Goal: Download file/media

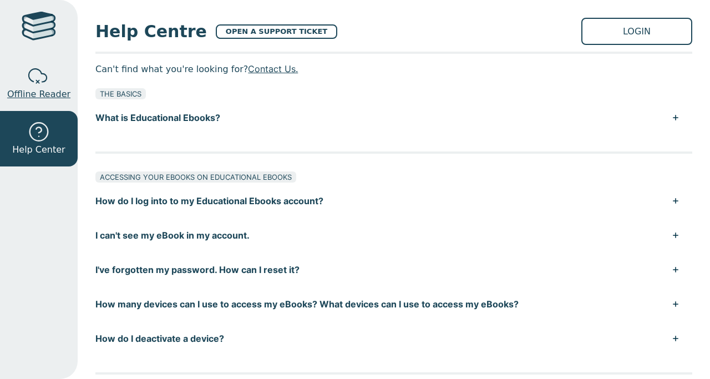
click at [38, 81] on div at bounding box center [39, 76] width 22 height 22
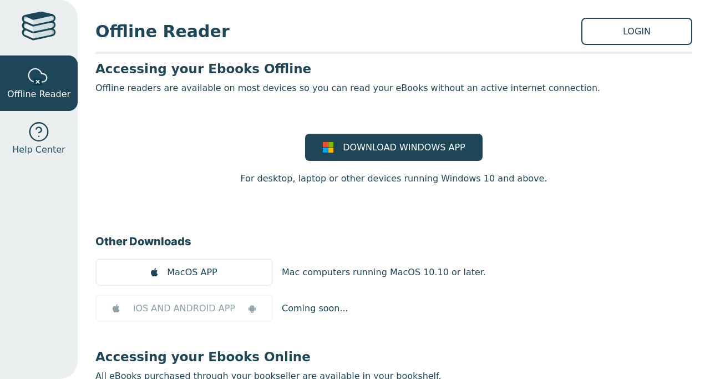
click at [53, 27] on div at bounding box center [39, 28] width 34 height 32
click at [35, 143] on span "Help Center" at bounding box center [38, 149] width 53 height 13
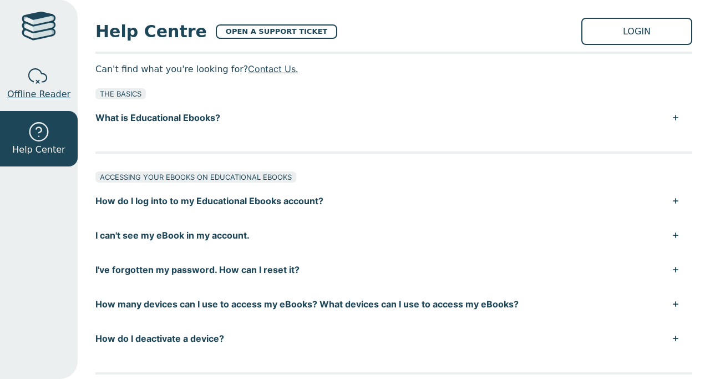
click at [23, 89] on span "Offline Reader" at bounding box center [38, 94] width 63 height 13
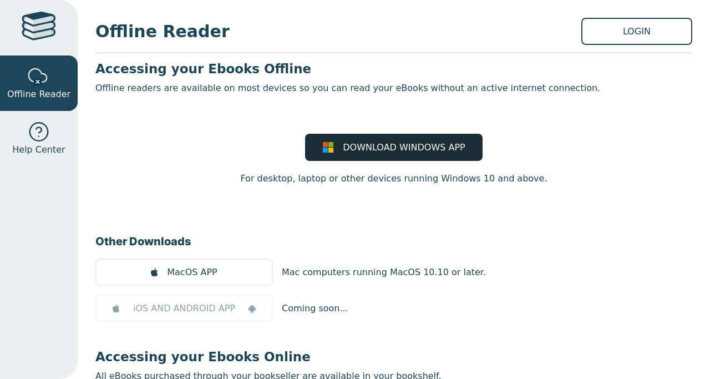
click at [47, 140] on div at bounding box center [39, 132] width 22 height 22
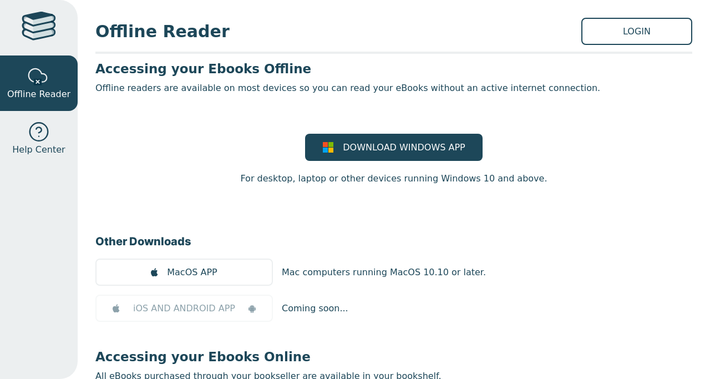
scroll to position [108, 0]
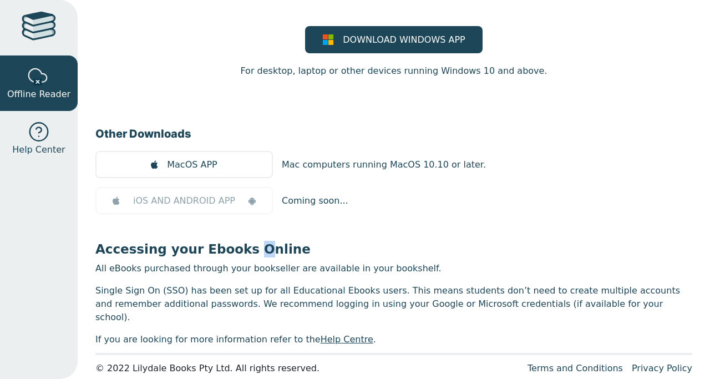
drag, startPoint x: 237, startPoint y: 245, endPoint x: 253, endPoint y: 244, distance: 16.6
click at [251, 244] on h3 "Accessing your Ebooks Online" at bounding box center [393, 249] width 596 height 17
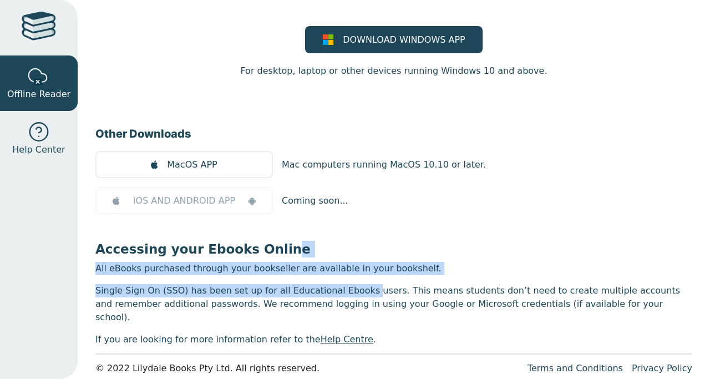
drag, startPoint x: 271, startPoint y: 258, endPoint x: 329, endPoint y: 281, distance: 62.7
click at [326, 281] on main1 "Accessing your Ebooks Offline Offline readers are available on most devices so …" at bounding box center [393, 149] width 596 height 393
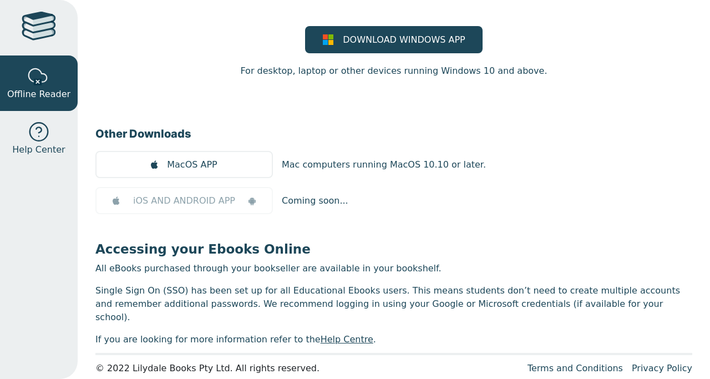
click at [329, 280] on main1 "Accessing your Ebooks Offline Offline readers are available on most devices so …" at bounding box center [393, 149] width 596 height 393
drag, startPoint x: 246, startPoint y: 287, endPoint x: 317, endPoint y: 283, distance: 71.6
click at [317, 284] on p "Single Sign On (SSO) has been set up for all Educational Ebooks users. This mea…" at bounding box center [393, 304] width 596 height 40
click at [320, 334] on link "Help Centre" at bounding box center [346, 339] width 53 height 11
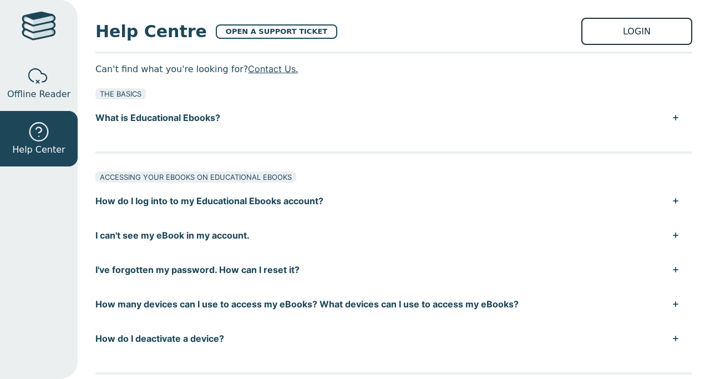
click at [624, 34] on link "LOGIN" at bounding box center [636, 31] width 111 height 27
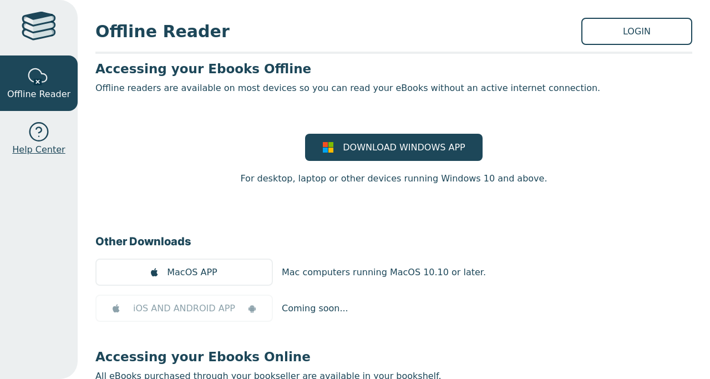
click at [68, 154] on link "Help Center" at bounding box center [39, 138] width 78 height 55
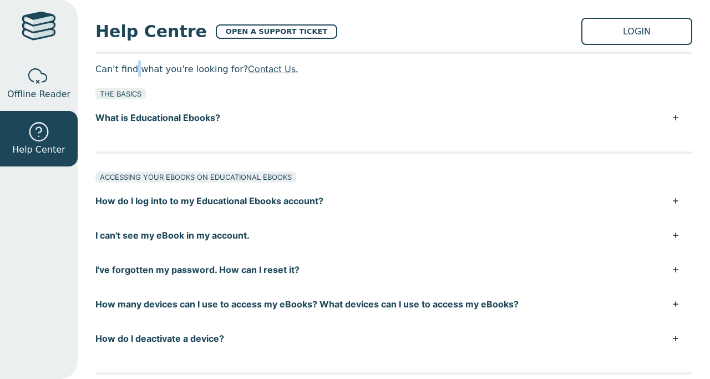
click at [116, 67] on p "Can't find what you're looking for? Contact Us." at bounding box center [393, 68] width 596 height 17
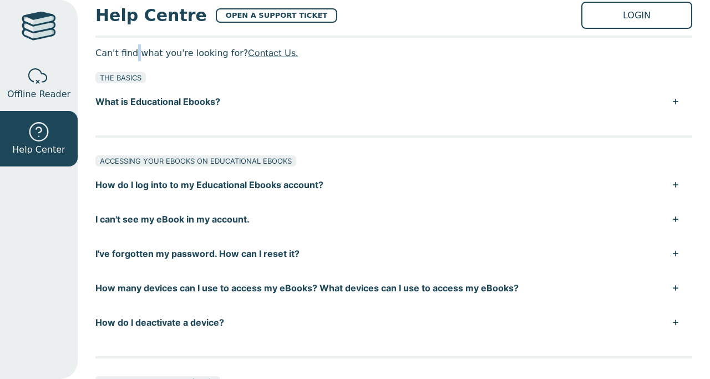
scroll to position [16, 0]
click at [136, 55] on p "Can't find what you're looking for? Contact Us." at bounding box center [393, 53] width 596 height 17
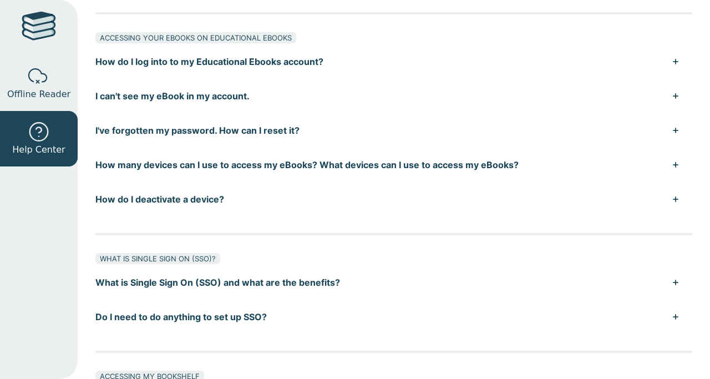
click at [262, 182] on button "How do I deactivate a device?" at bounding box center [393, 199] width 596 height 34
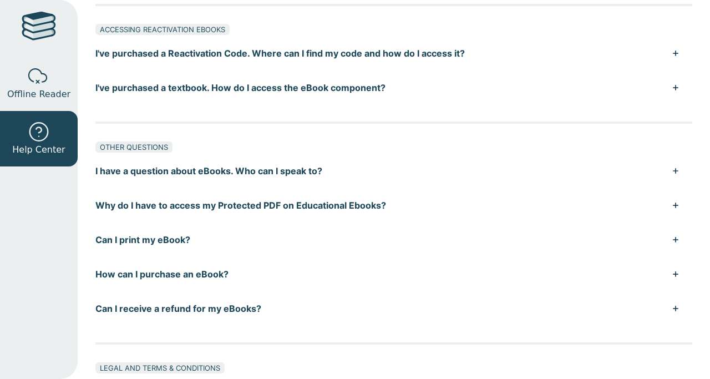
scroll to position [932, 0]
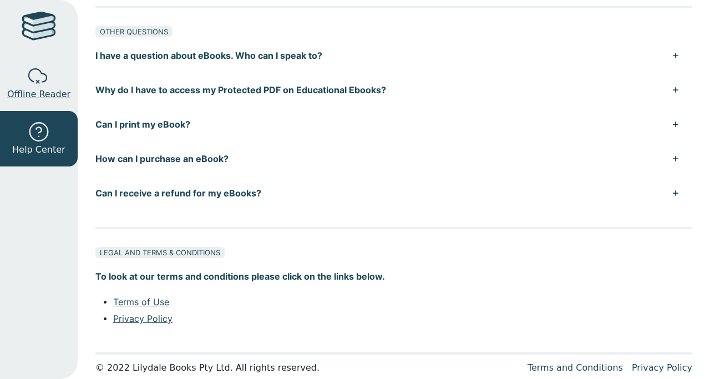
click at [57, 94] on span "Offline Reader" at bounding box center [38, 94] width 63 height 13
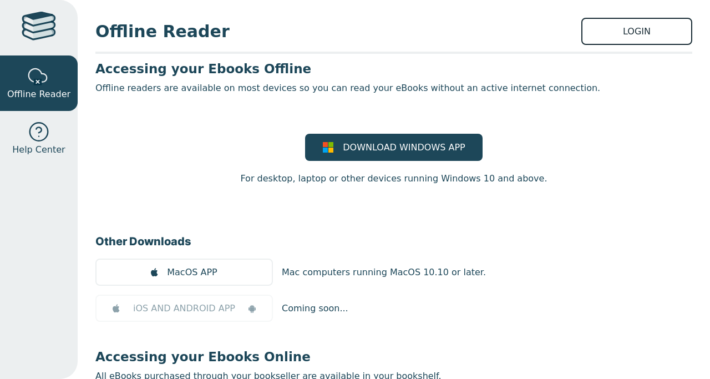
click at [585, 33] on link "LOGIN" at bounding box center [636, 31] width 111 height 27
click at [43, 129] on div at bounding box center [39, 132] width 22 height 22
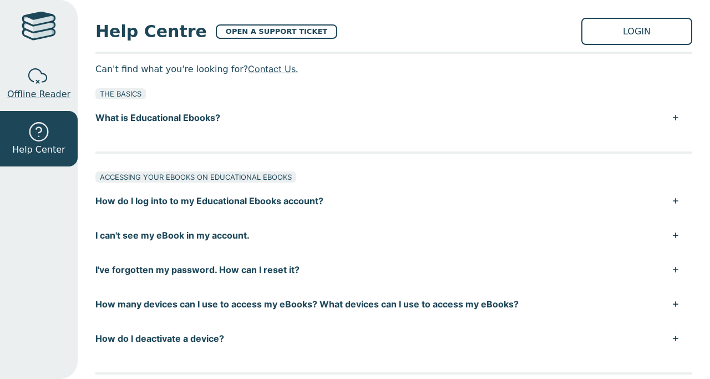
click at [52, 78] on link "Offline Reader" at bounding box center [39, 82] width 78 height 55
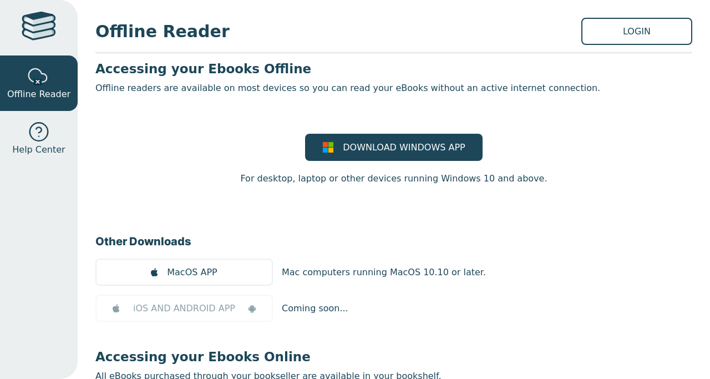
click at [176, 159] on div "DOWNLOAD WINDOWS APP For desktop, laptop or other devices running Windows 10 an…" at bounding box center [393, 160] width 596 height 52
drag, startPoint x: 167, startPoint y: 138, endPoint x: 65, endPoint y: 70, distance: 122.7
click at [80, 80] on div "Offline Reader LOGIN Accessing your Ebooks Offline Offline readers are availabl…" at bounding box center [394, 189] width 632 height 379
click at [163, 144] on div "DOWNLOAD WINDOWS APP For desktop, laptop or other devices running Windows 10 an…" at bounding box center [393, 160] width 596 height 52
click at [189, 69] on h3 "Accessing your Ebooks Offline" at bounding box center [393, 68] width 596 height 17
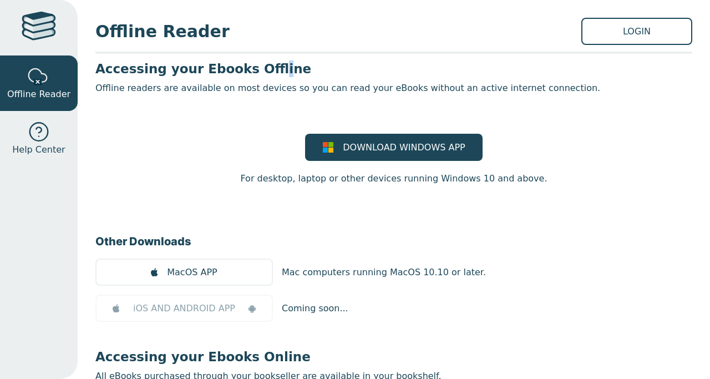
click at [234, 70] on h3 "Accessing your Ebooks Offline" at bounding box center [393, 68] width 596 height 17
click at [188, 65] on h3 "Accessing your Ebooks Offline" at bounding box center [393, 68] width 596 height 17
click at [33, 132] on div at bounding box center [39, 132] width 22 height 22
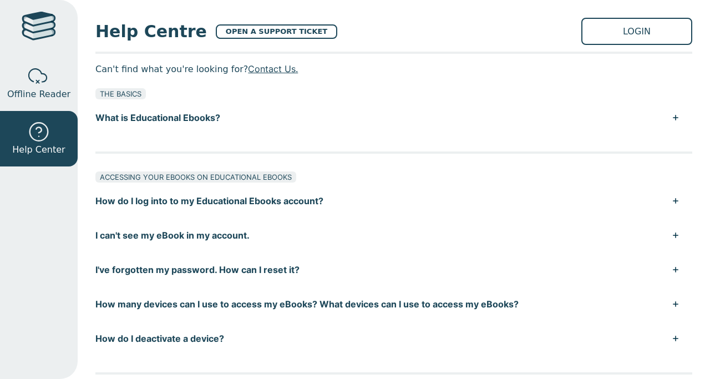
click at [49, 85] on div at bounding box center [39, 76] width 22 height 22
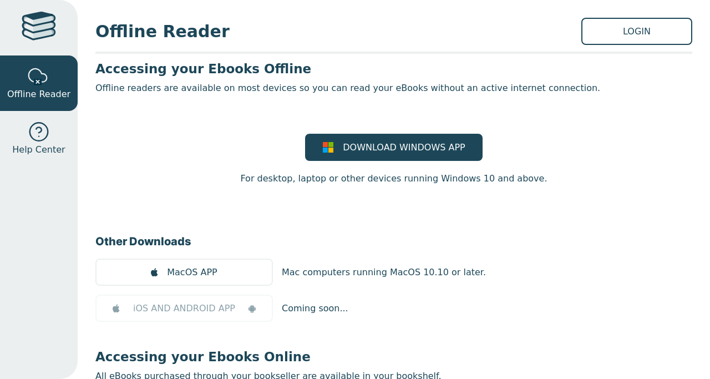
click at [48, 16] on div at bounding box center [39, 28] width 34 height 32
click at [43, 37] on div at bounding box center [39, 28] width 34 height 32
click at [56, 116] on link "Help Center" at bounding box center [39, 138] width 78 height 55
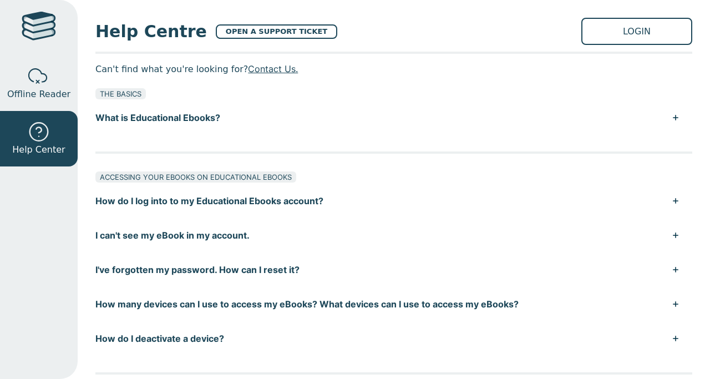
click at [42, 75] on div at bounding box center [39, 76] width 22 height 22
